Goal: Find contact information: Find contact information

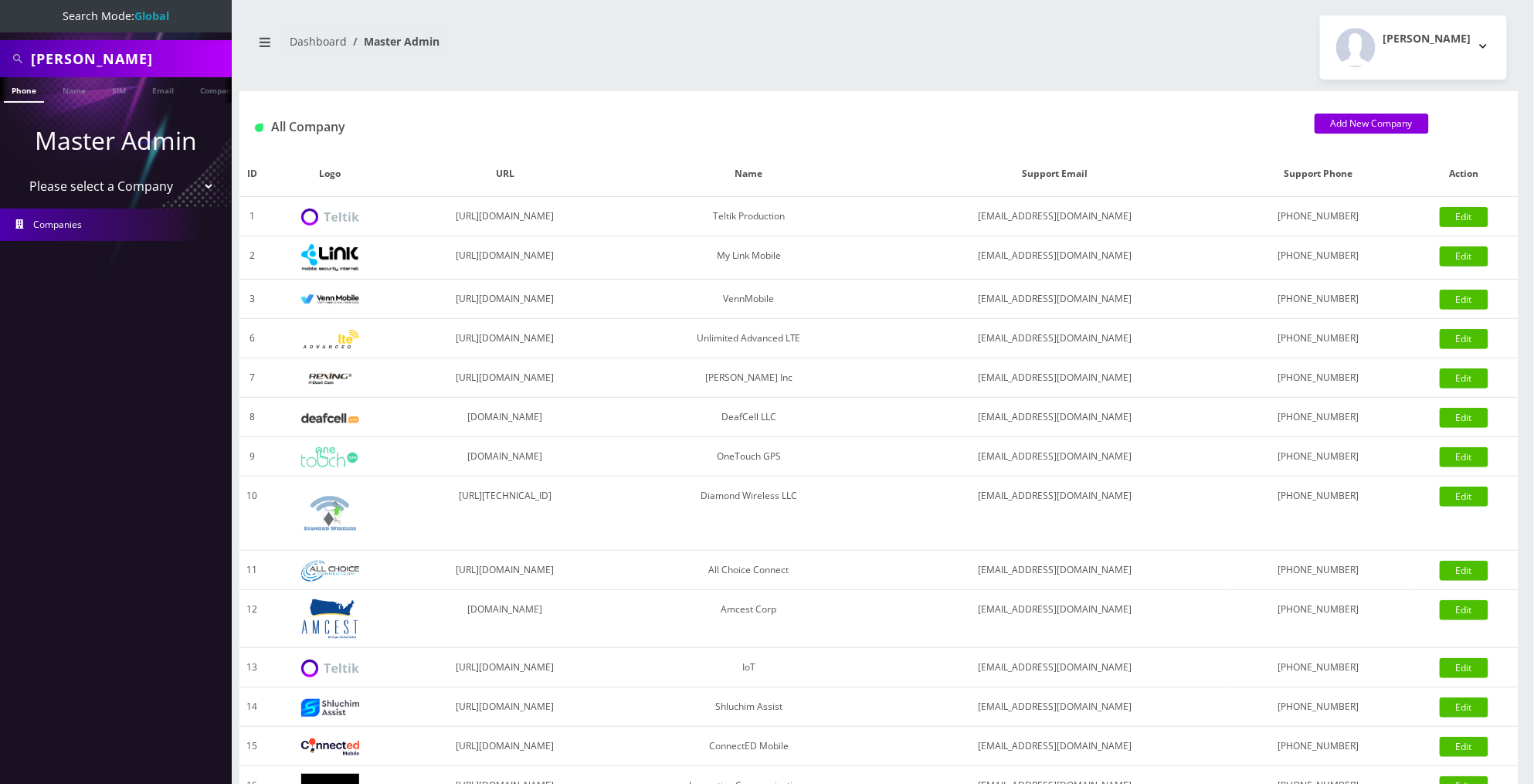
click at [167, 65] on input "John Creasy" at bounding box center [129, 58] width 197 height 29
paste input "mshalhoub@paramountcapitalpartners.com"
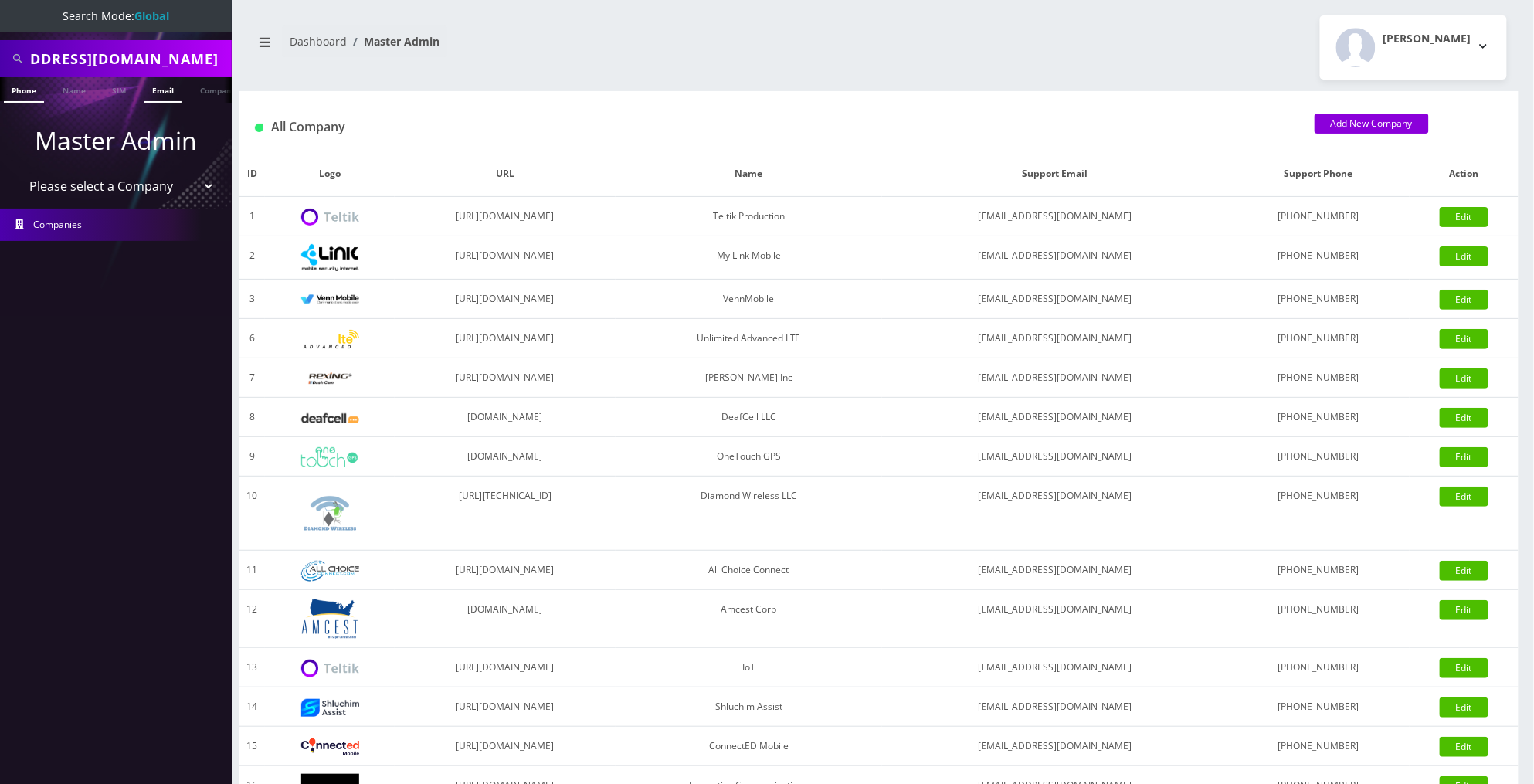
type input "mshalhoub@paramountcapitalpartners.com"
click at [164, 89] on link "Email" at bounding box center [162, 90] width 37 height 25
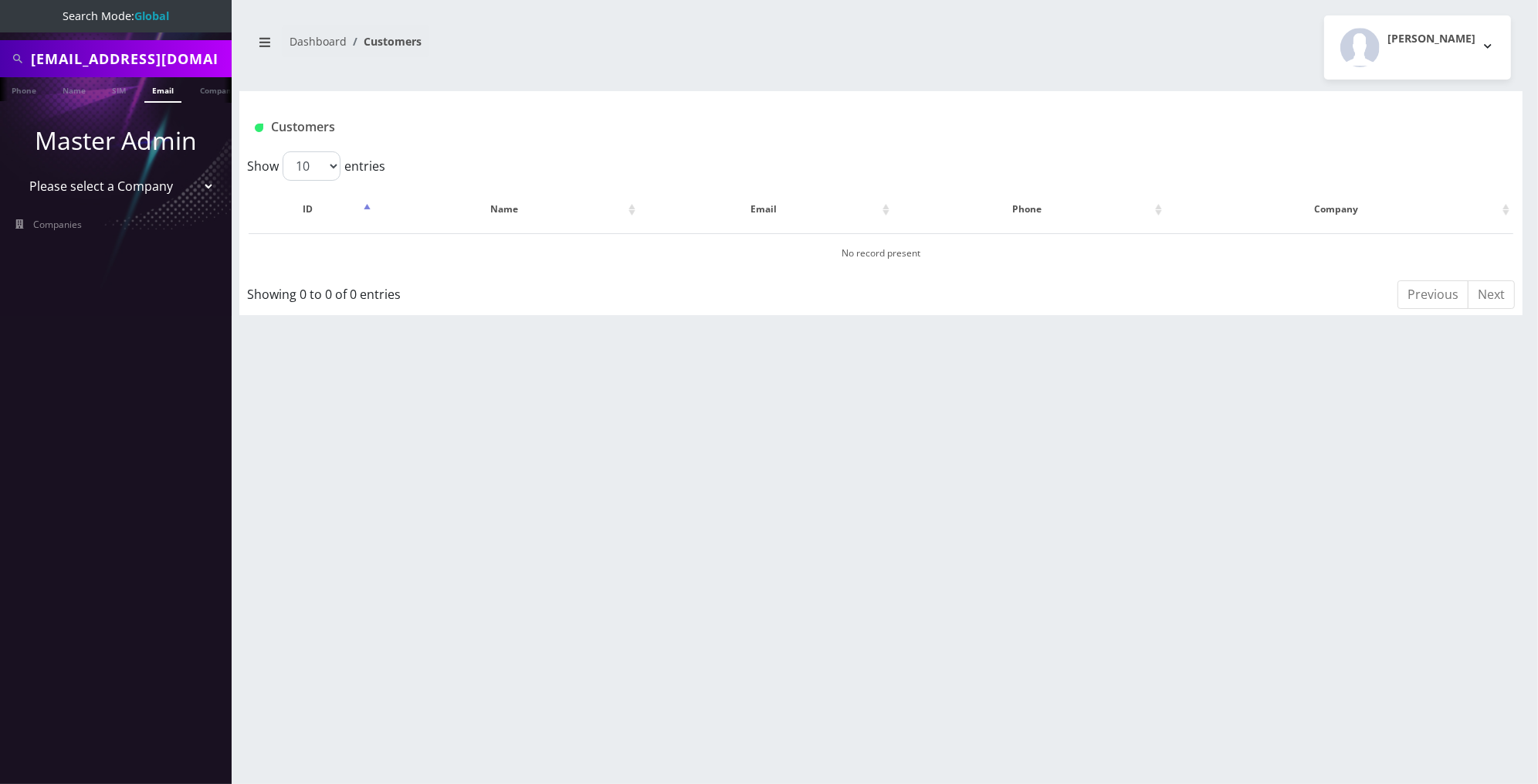
click at [155, 61] on input "mshalhoub@paramountcapitalpartners.com" at bounding box center [129, 58] width 197 height 29
type input "[PERSON_NAME]"
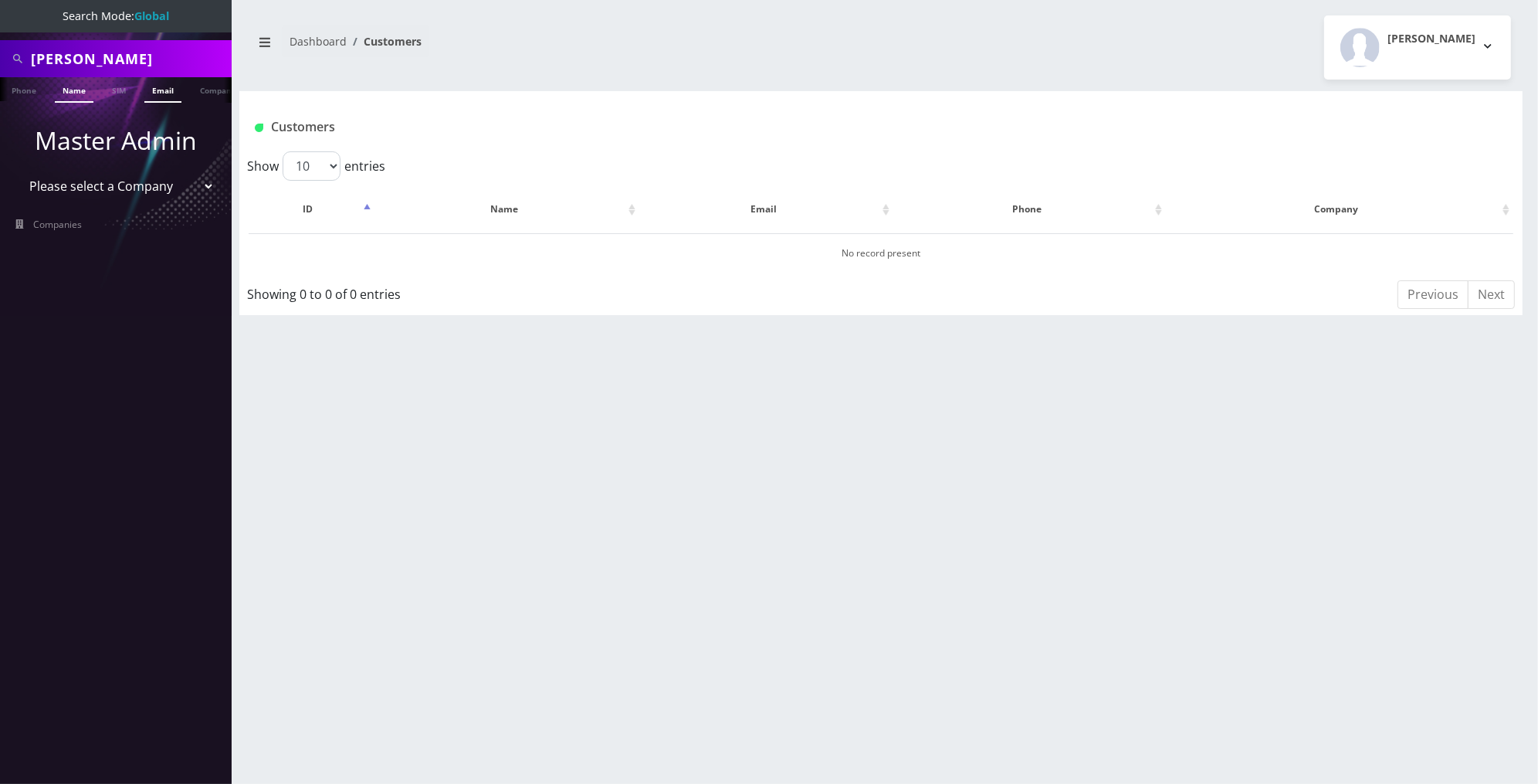
click at [61, 95] on link "Name" at bounding box center [74, 90] width 39 height 25
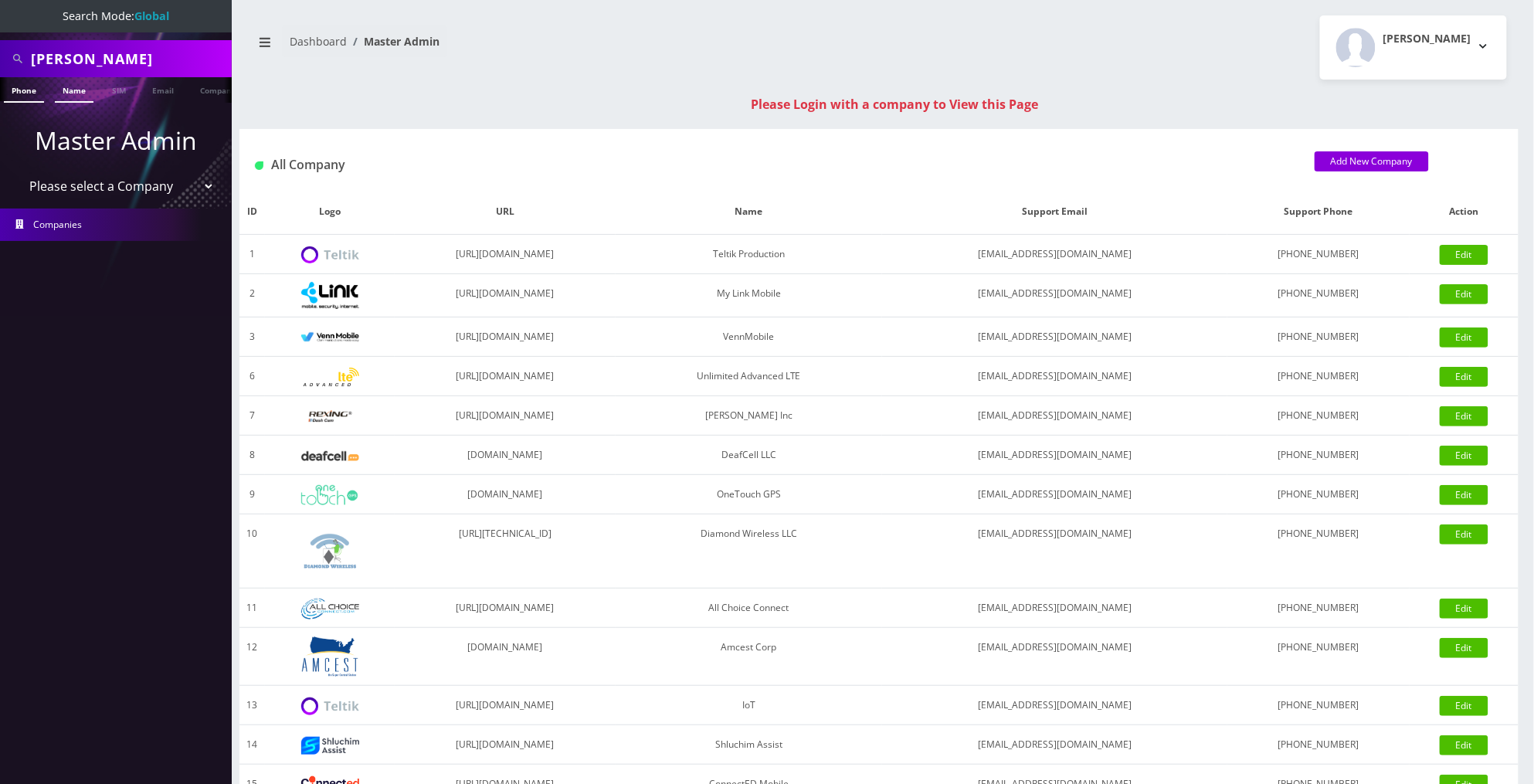
click at [78, 93] on link "Name" at bounding box center [74, 90] width 39 height 25
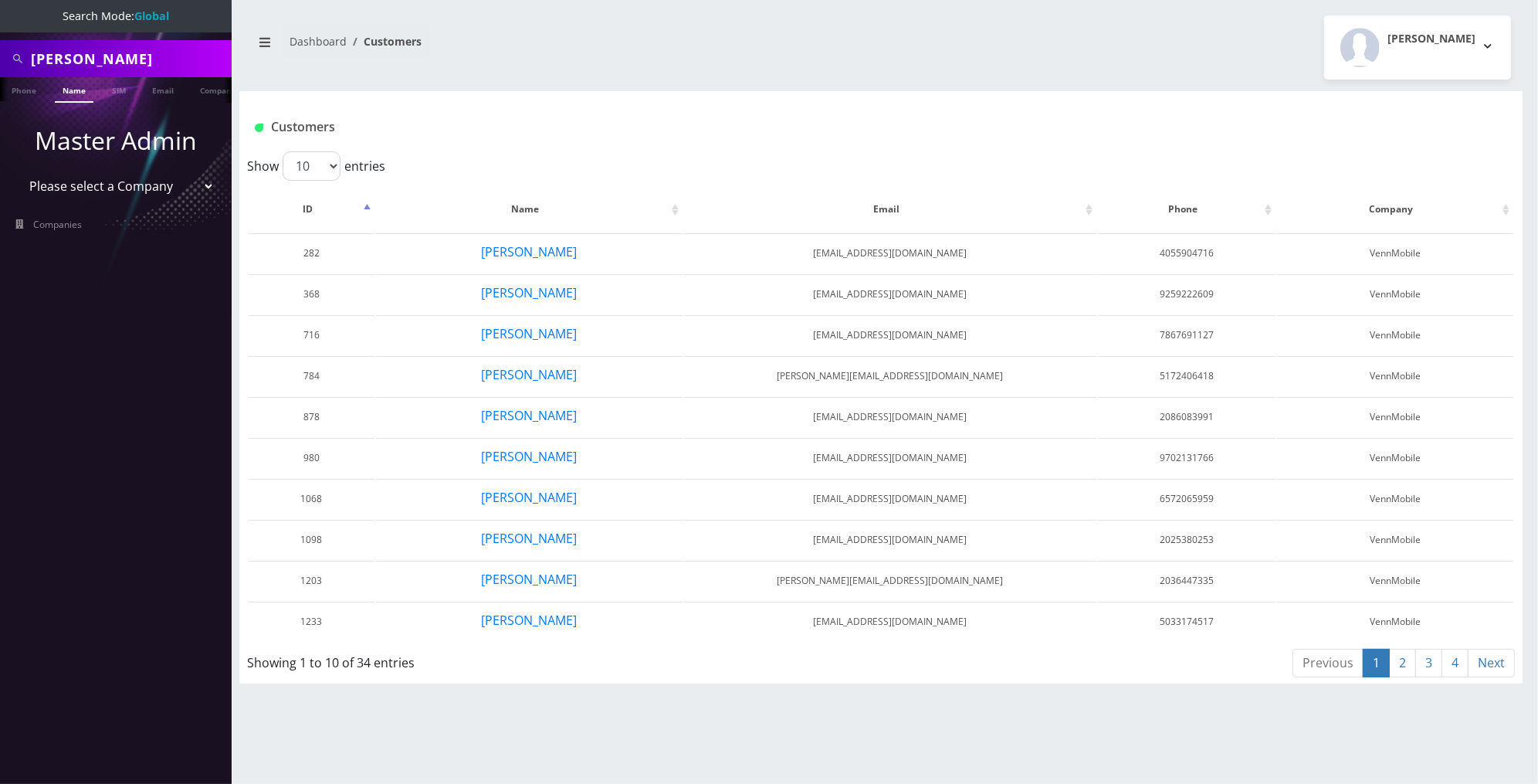
click at [127, 67] on input "[PERSON_NAME]" at bounding box center [129, 58] width 197 height 29
click at [127, 66] on input "[PERSON_NAME]" at bounding box center [129, 58] width 197 height 29
type input "paramount"
click at [202, 87] on link "Company" at bounding box center [218, 90] width 52 height 25
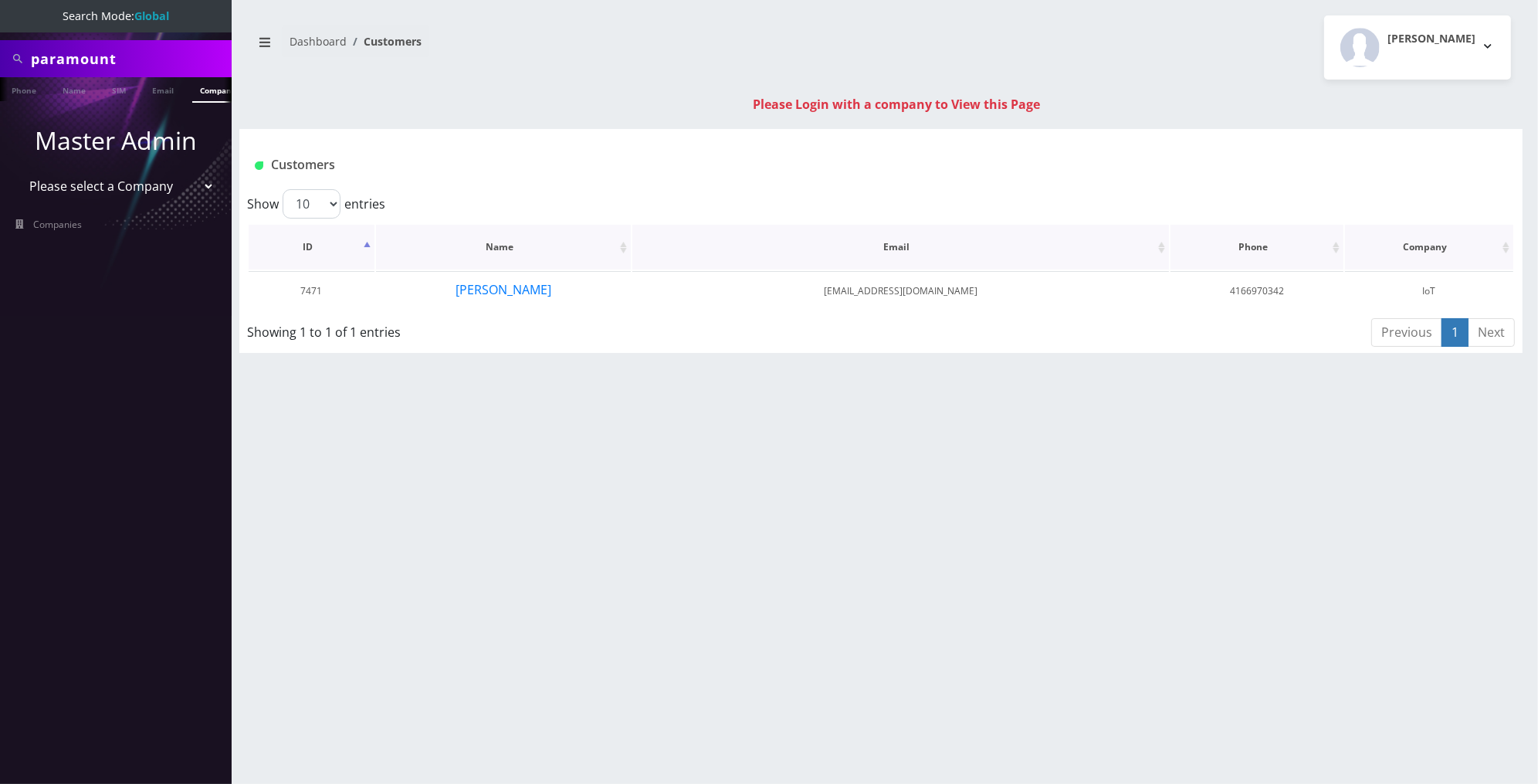
scroll to position [0, 8]
click at [498, 289] on button "Matt Shalhoub" at bounding box center [503, 289] width 97 height 20
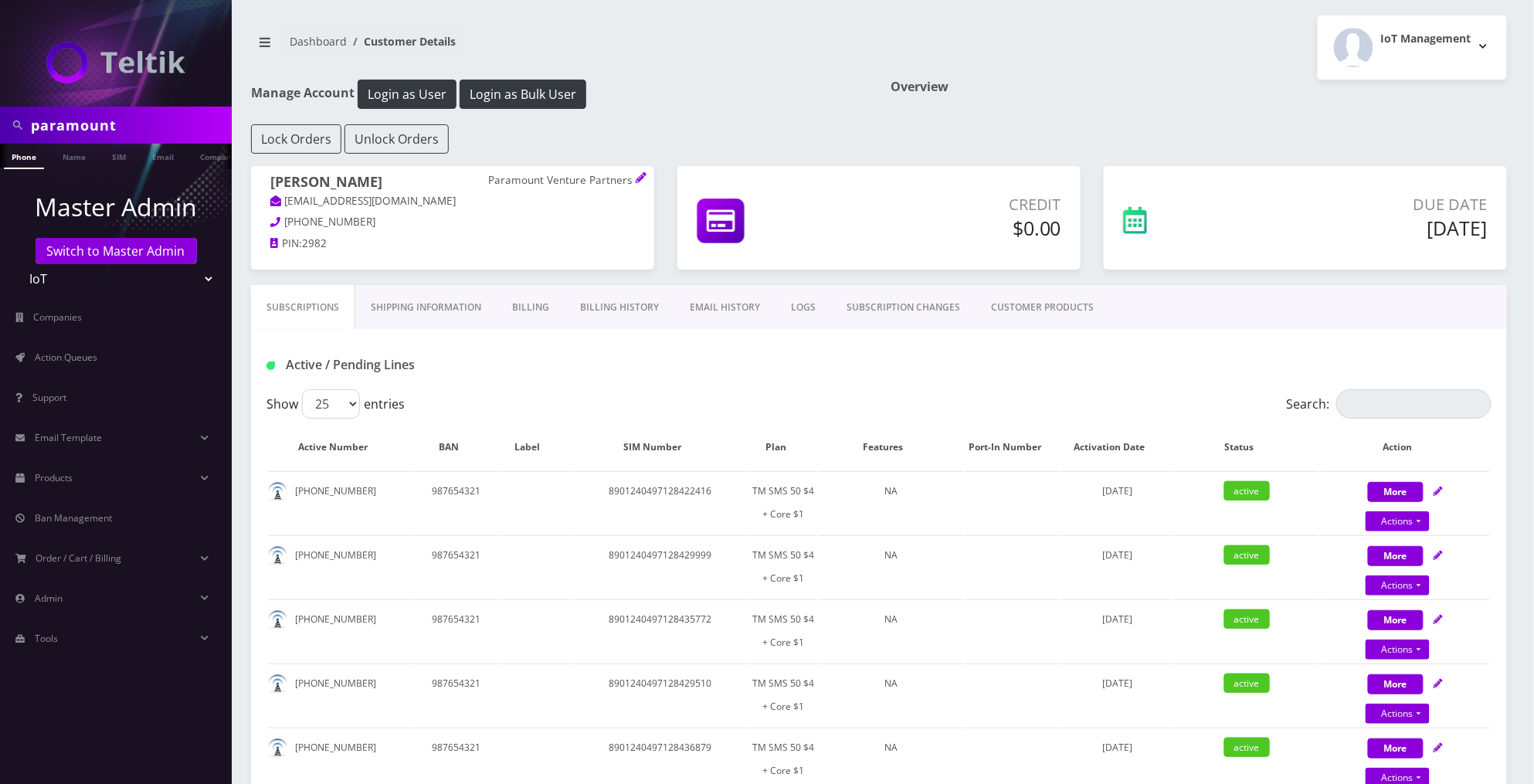
drag, startPoint x: 519, startPoint y: 199, endPoint x: 266, endPoint y: 204, distance: 253.0
click at [266, 204] on div "Matt Shalhoub Paramount Venture Partners mshalhoub@paramountventurepartners.com…" at bounding box center [452, 215] width 403 height 98
copy link "mshalhoub@paramountventurepartners.com"
click at [159, 109] on div "paramount" at bounding box center [116, 125] width 232 height 37
click at [159, 110] on input "paramount" at bounding box center [129, 125] width 197 height 29
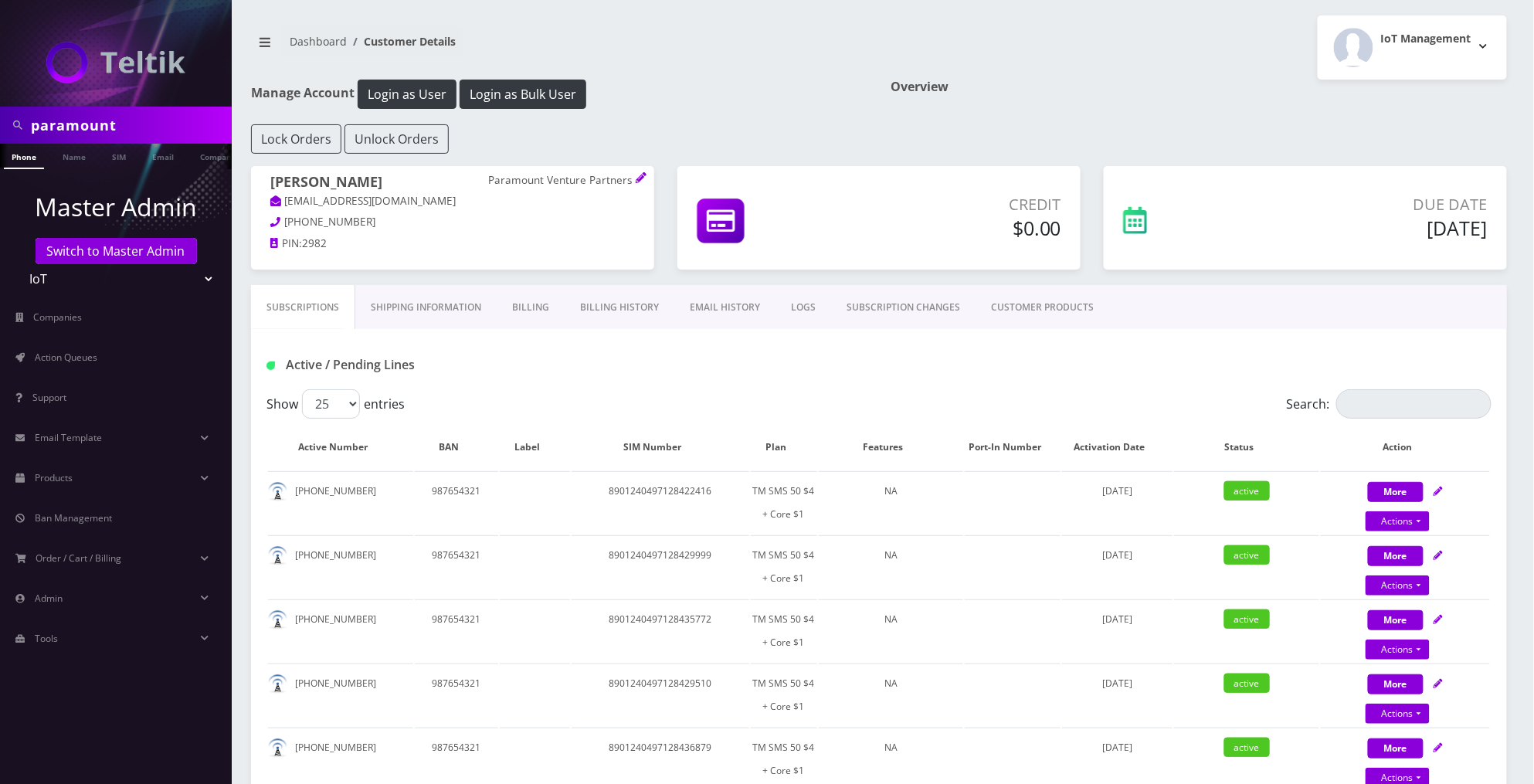
click at [147, 124] on input "paramount" at bounding box center [129, 125] width 197 height 29
type input "Nick"
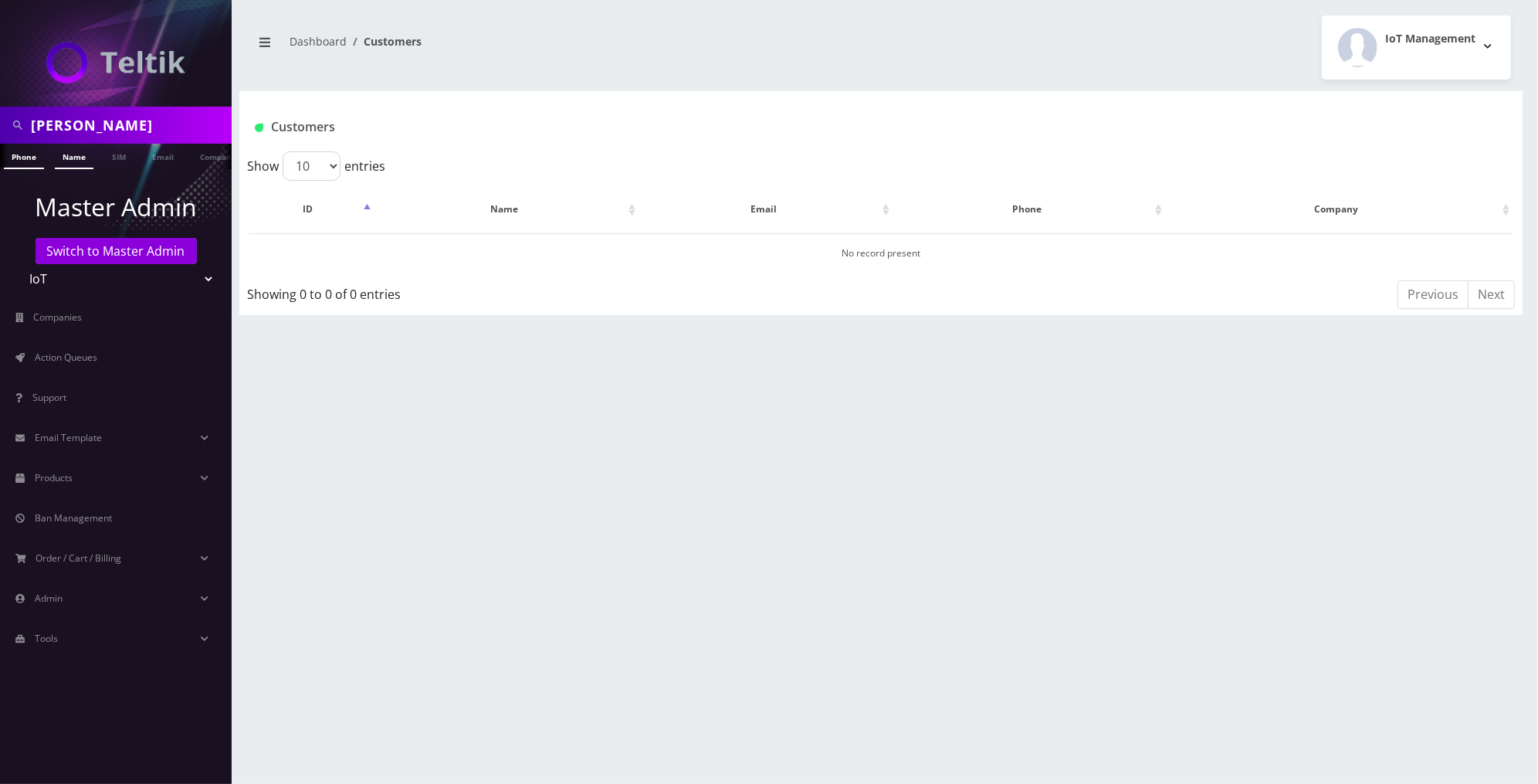
click at [66, 153] on link "Name" at bounding box center [74, 156] width 39 height 25
click at [112, 126] on input "[PERSON_NAME]" at bounding box center [129, 125] width 197 height 29
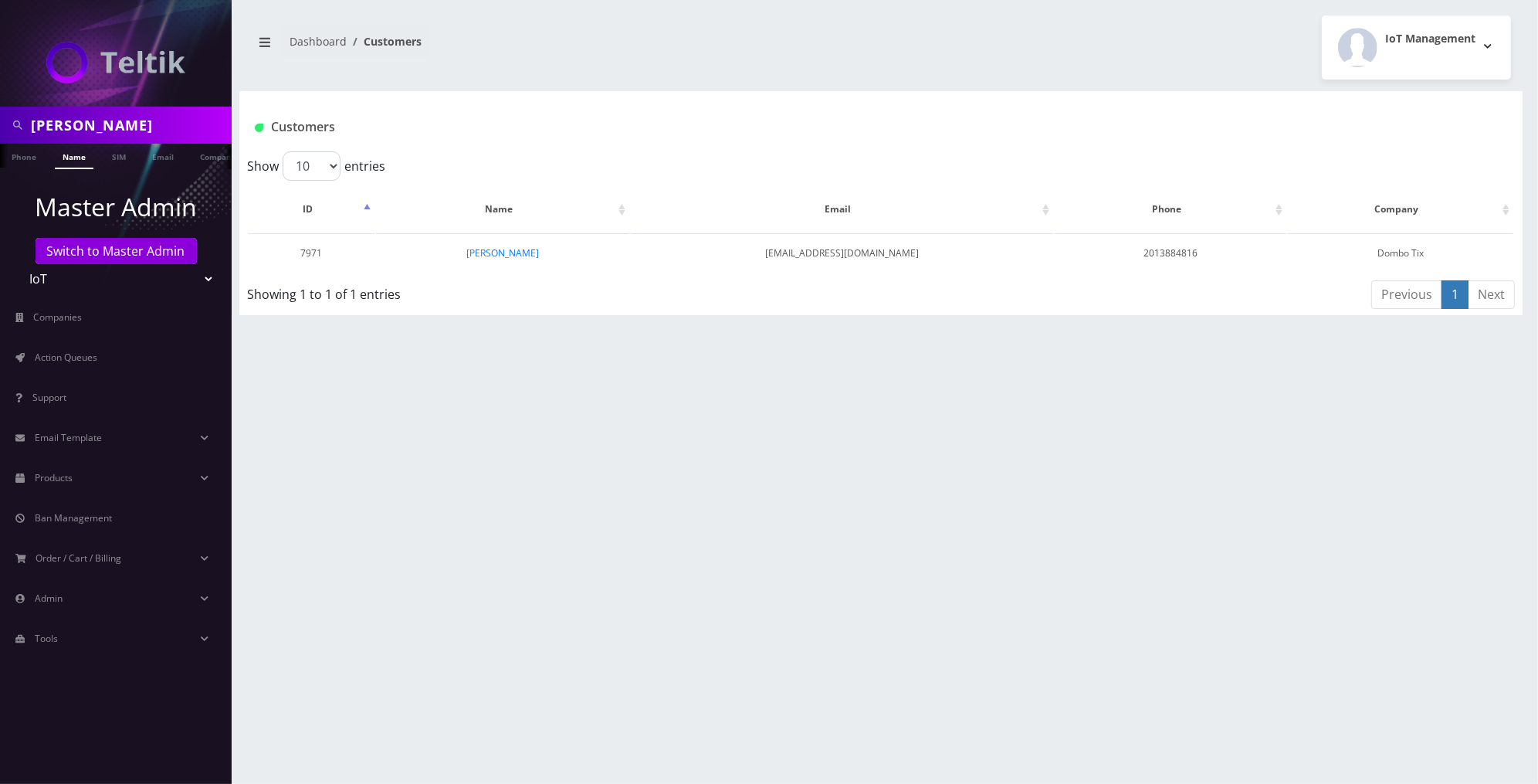
click at [112, 126] on input "[PERSON_NAME]" at bounding box center [129, 125] width 197 height 29
type input "pic"
click at [83, 164] on link "Name" at bounding box center [74, 156] width 39 height 25
click at [487, 255] on link "Nic Picad" at bounding box center [476, 253] width 40 height 13
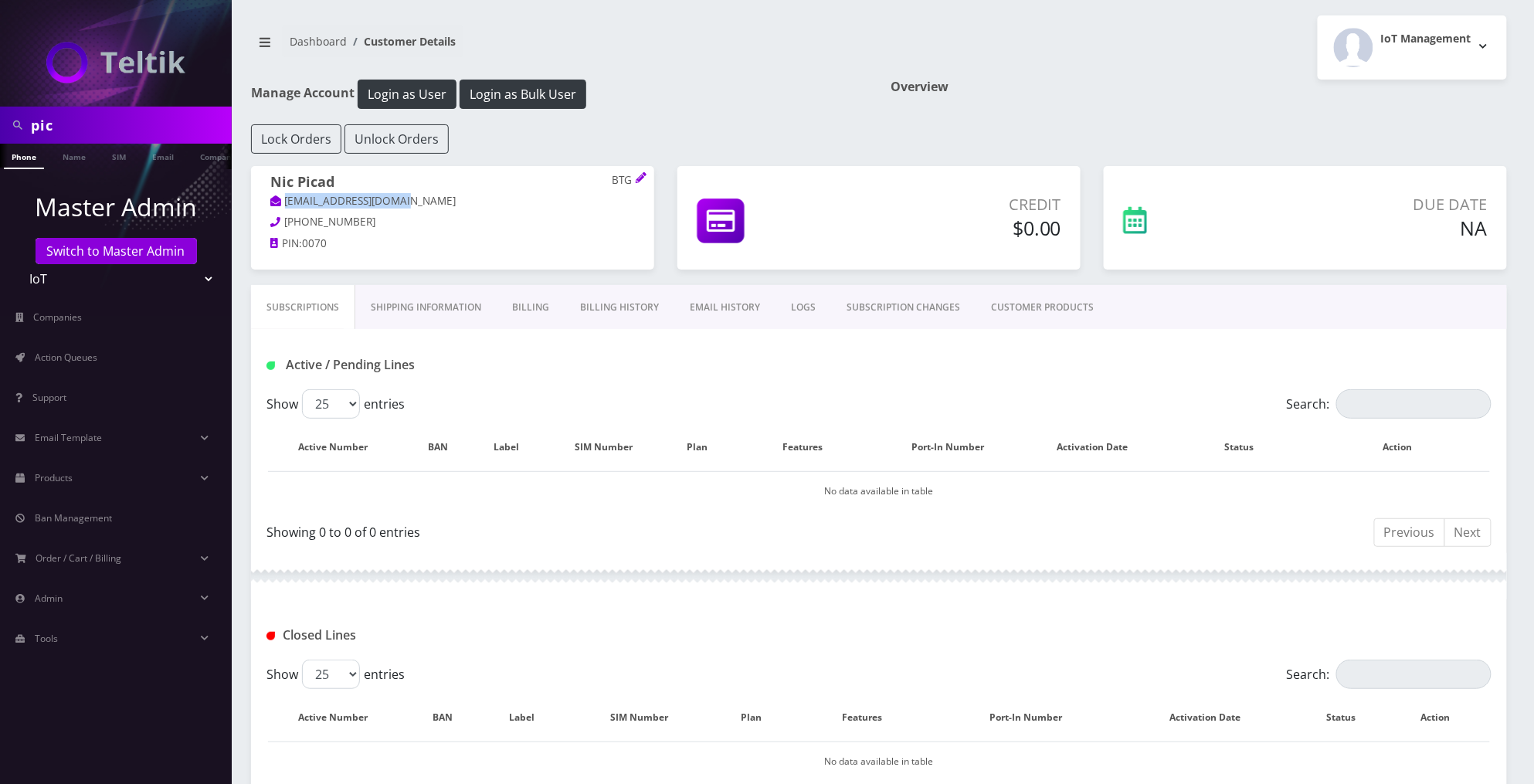
drag, startPoint x: 407, startPoint y: 201, endPoint x: 284, endPoint y: 202, distance: 123.0
click at [284, 202] on p "[EMAIL_ADDRESS][DOMAIN_NAME]" at bounding box center [452, 202] width 364 height 17
copy link "[EMAIL_ADDRESS][DOMAIN_NAME]"
